Goal: Transaction & Acquisition: Download file/media

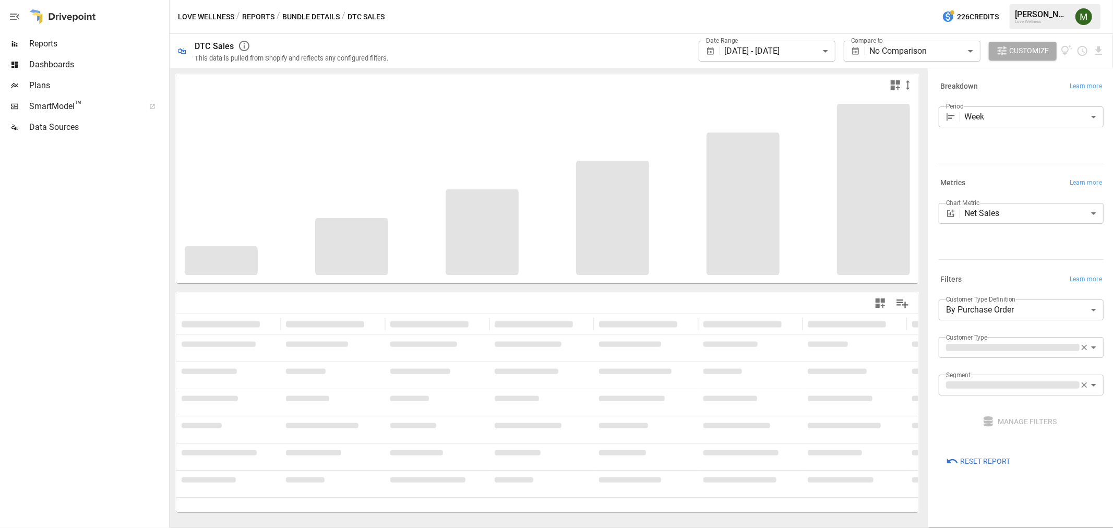
click at [830, 0] on body "**********" at bounding box center [556, 0] width 1113 height 0
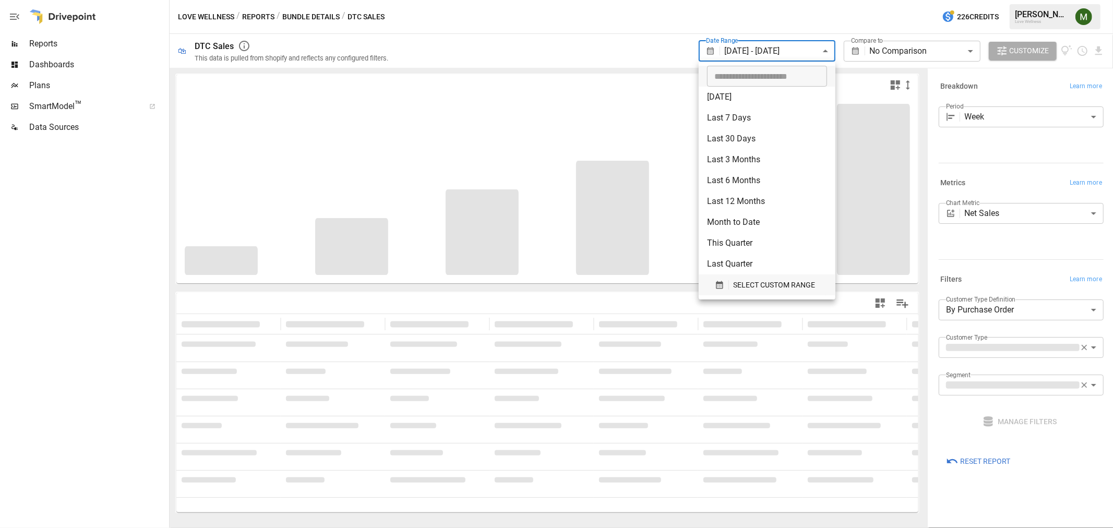
click at [715, 277] on button "SELECT CUSTOM RANGE" at bounding box center [767, 284] width 120 height 21
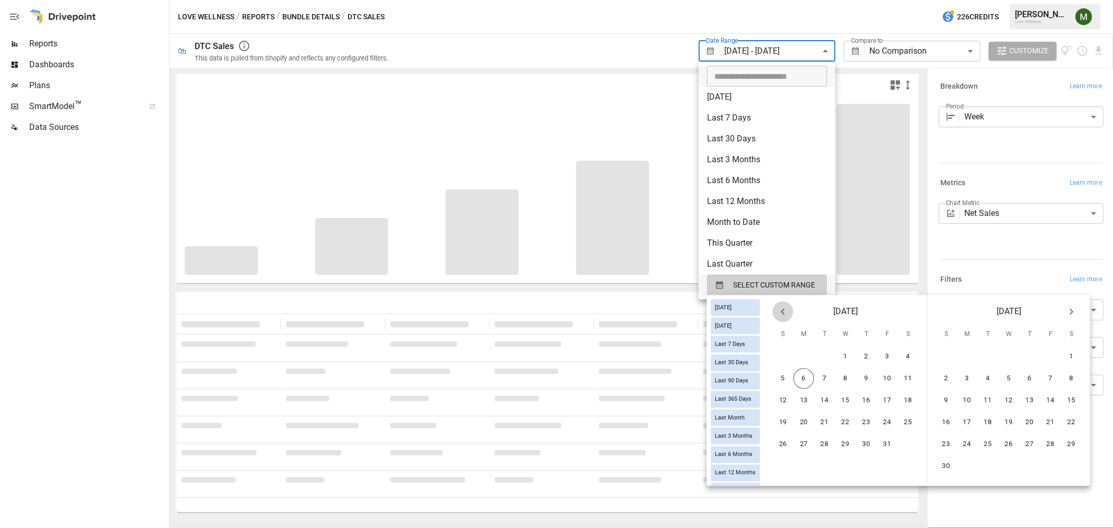
click at [788, 311] on icon "Previous month" at bounding box center [782, 312] width 13 height 13
click at [794, 412] on button "21" at bounding box center [783, 422] width 21 height 21
click at [1077, 351] on button "4" at bounding box center [1071, 356] width 21 height 21
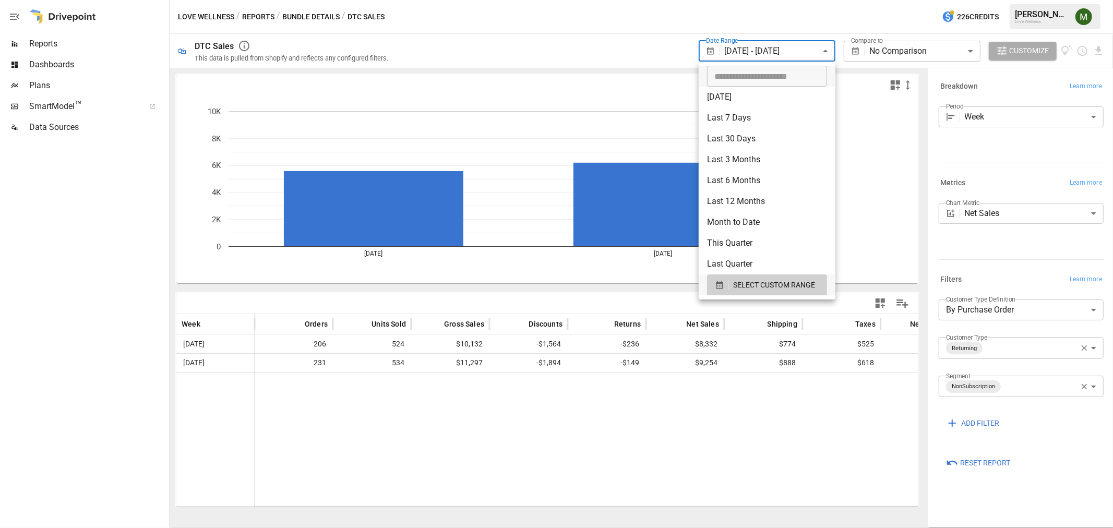
click at [644, 37] on div at bounding box center [556, 264] width 1113 height 528
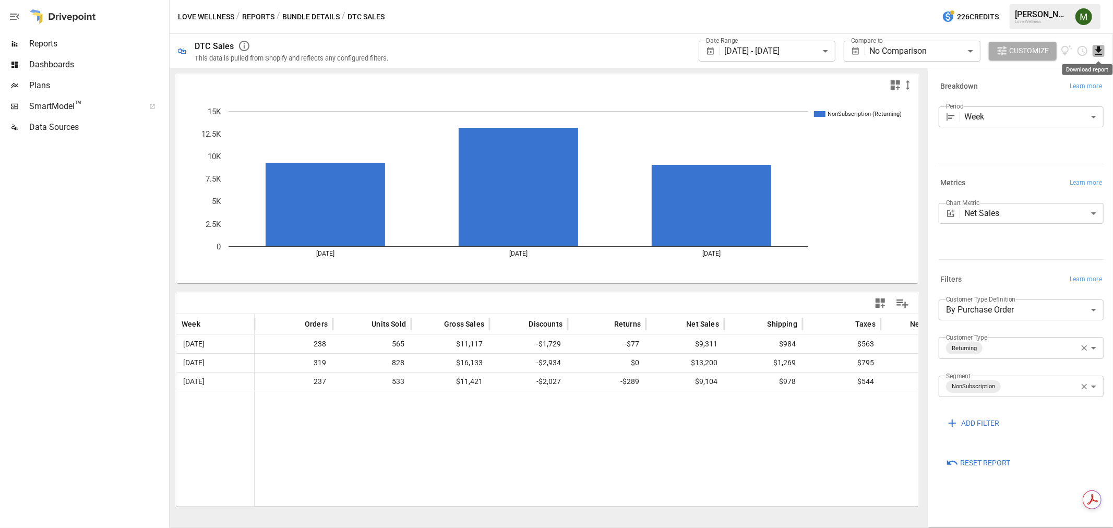
click at [1102, 51] on icon "Download report" at bounding box center [1099, 51] width 12 height 12
click at [1085, 96] on li "Download as CSV" at bounding box center [1063, 92] width 83 height 21
click at [690, 21] on div "Love Wellness / Reports / Bundle Details / DTC Sales 226 Credits [PERSON_NAME] …" at bounding box center [641, 16] width 943 height 33
